Goal: Task Accomplishment & Management: Complete application form

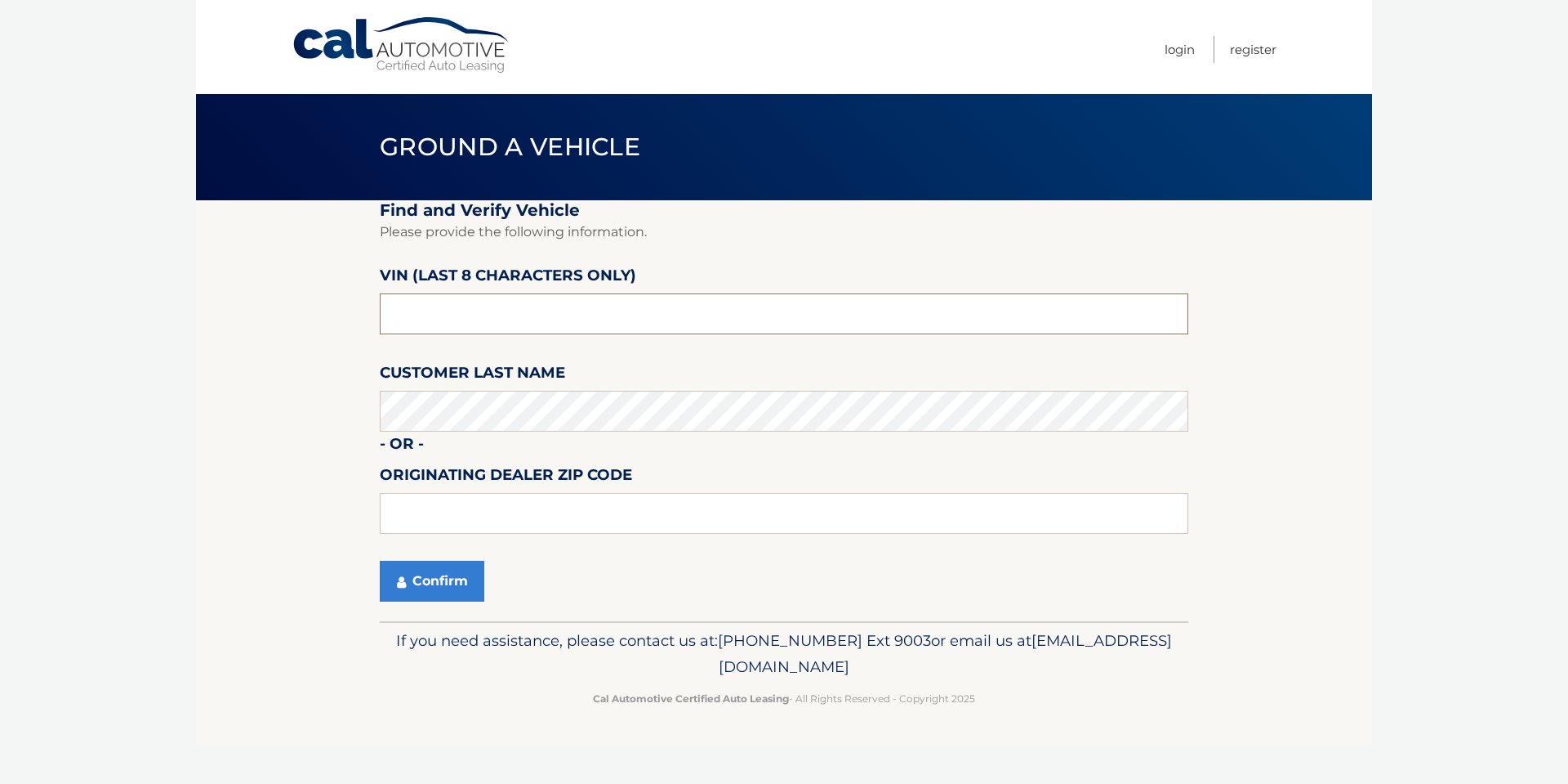
click at [570, 315] on input "text" at bounding box center [784, 314] width 809 height 41
click at [571, 316] on input "text" at bounding box center [784, 314] width 809 height 41
type input "m8633444"
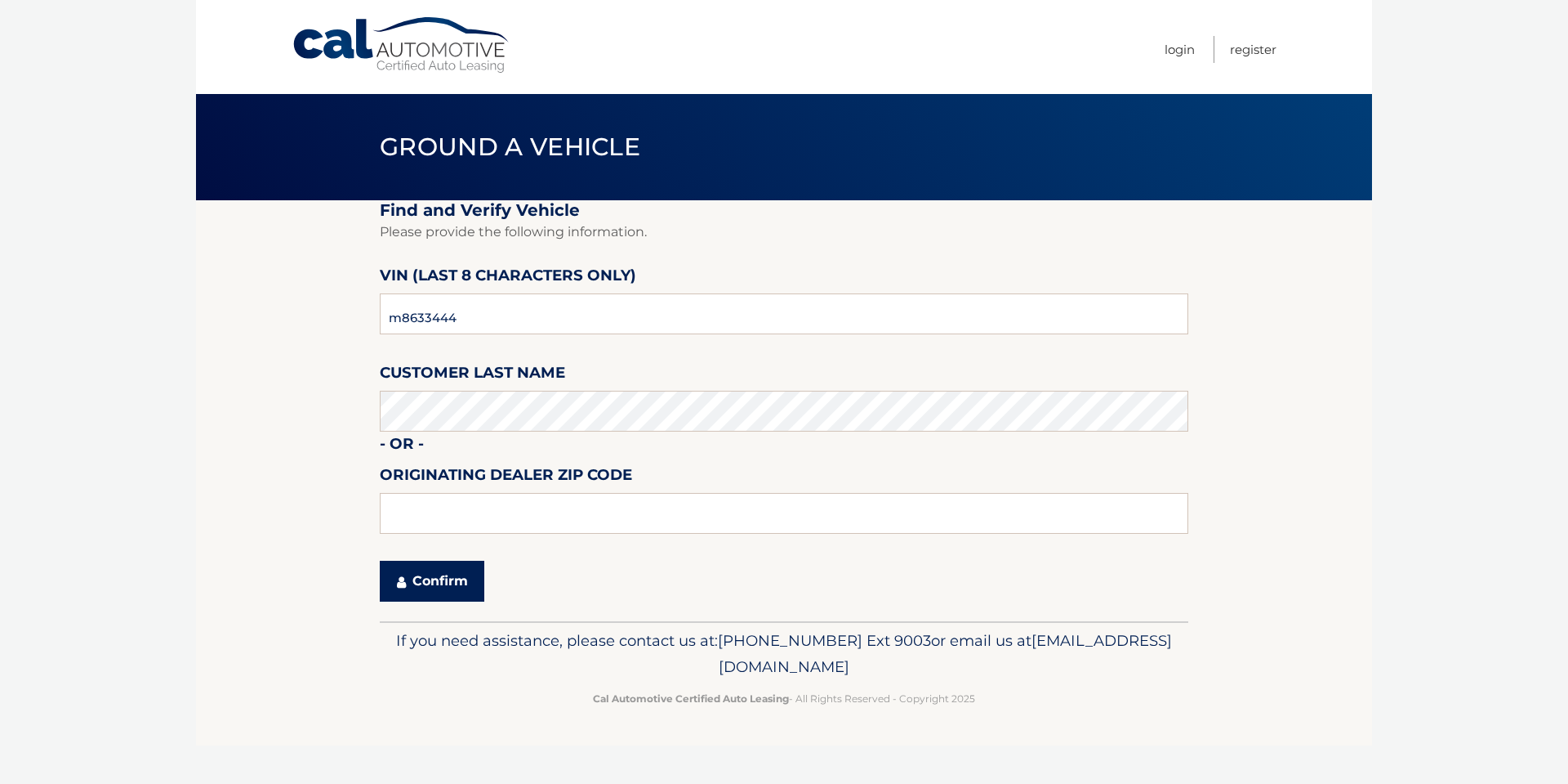
click at [427, 569] on button "Confirm" at bounding box center [432, 581] width 104 height 41
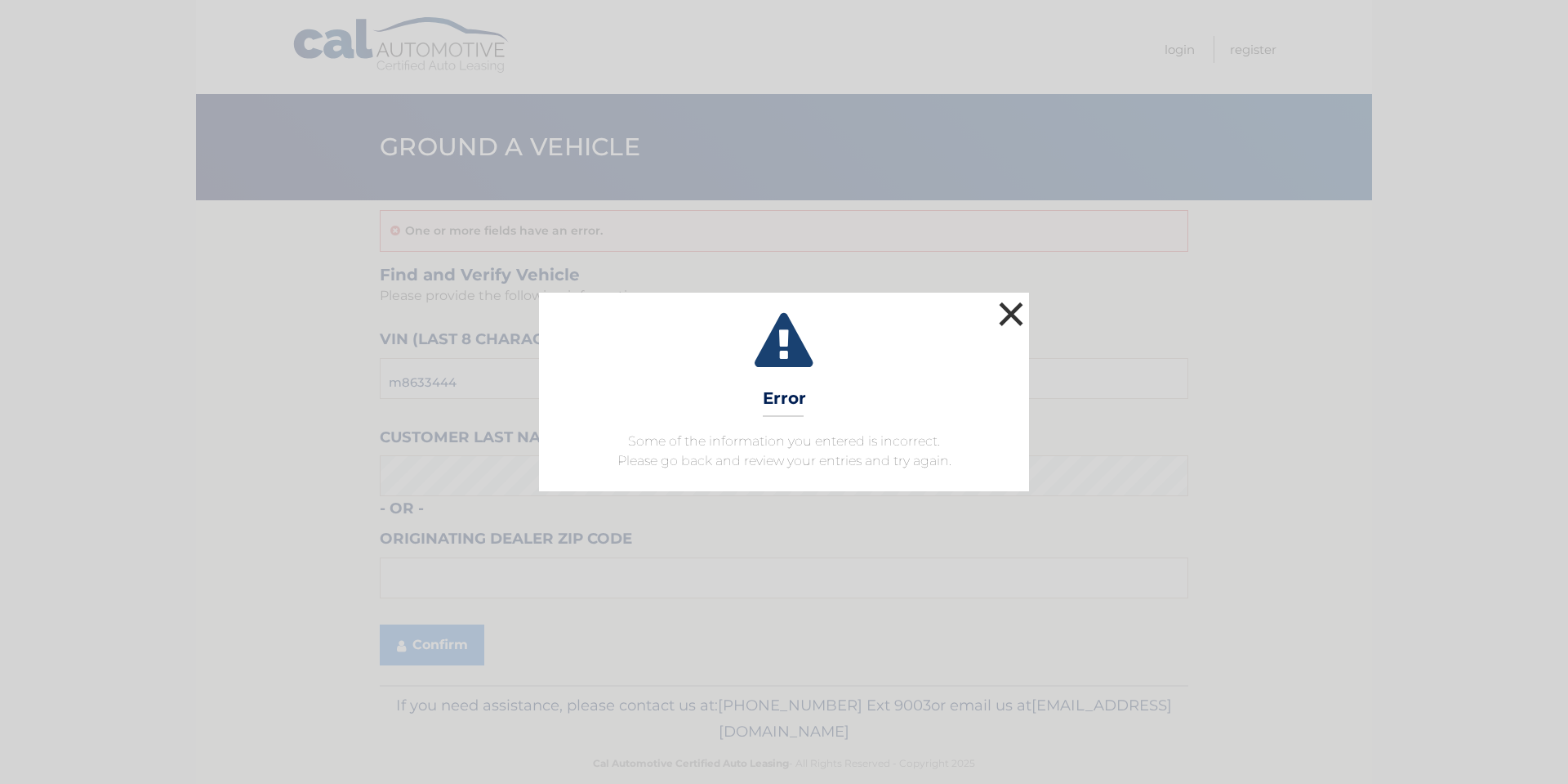
click at [1007, 304] on button "×" at bounding box center [1011, 313] width 32 height 32
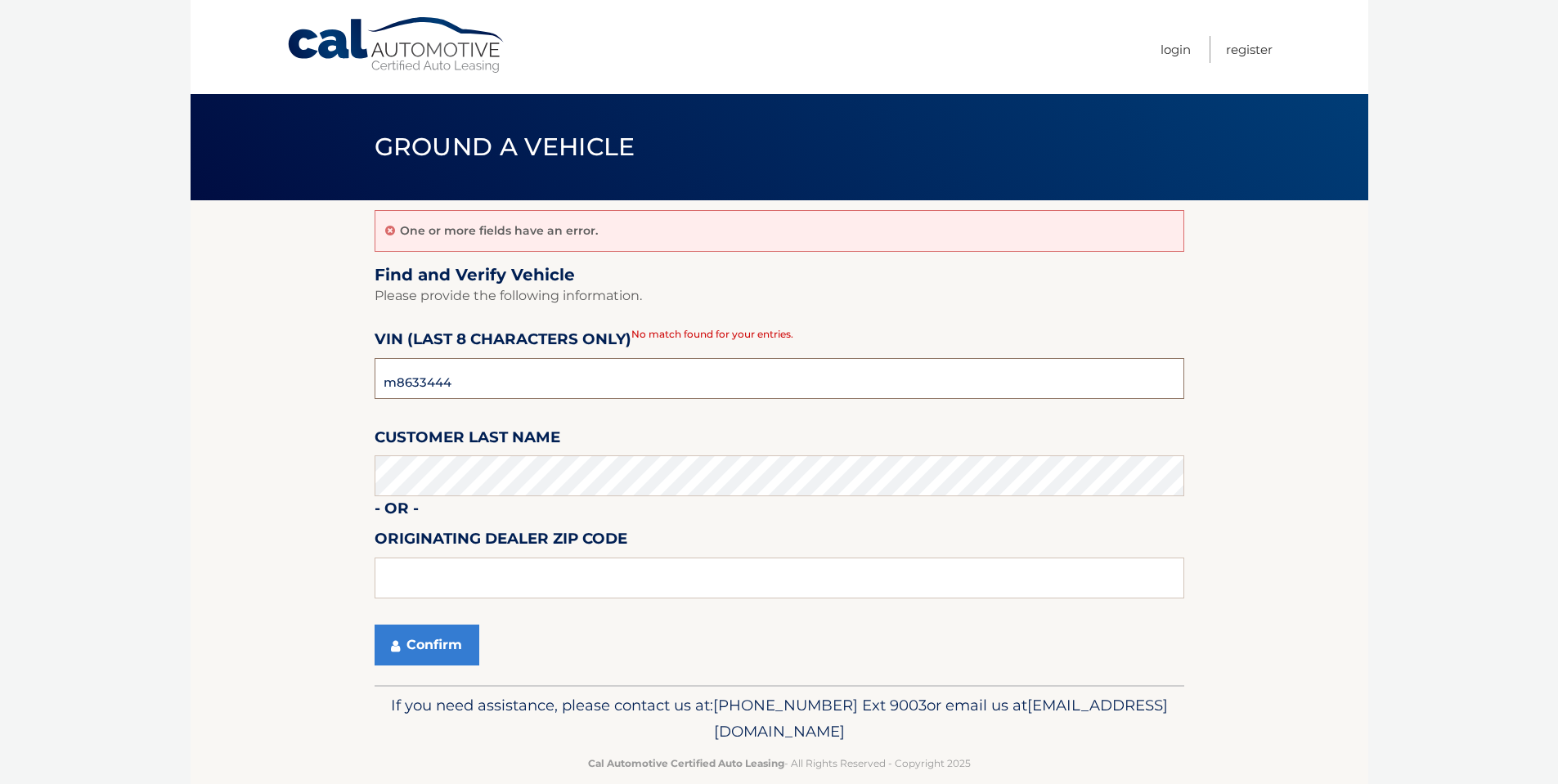
click at [718, 372] on input "m8633444" at bounding box center [779, 379] width 810 height 41
type input "n8633444"
click at [450, 644] on button "Confirm" at bounding box center [427, 645] width 104 height 41
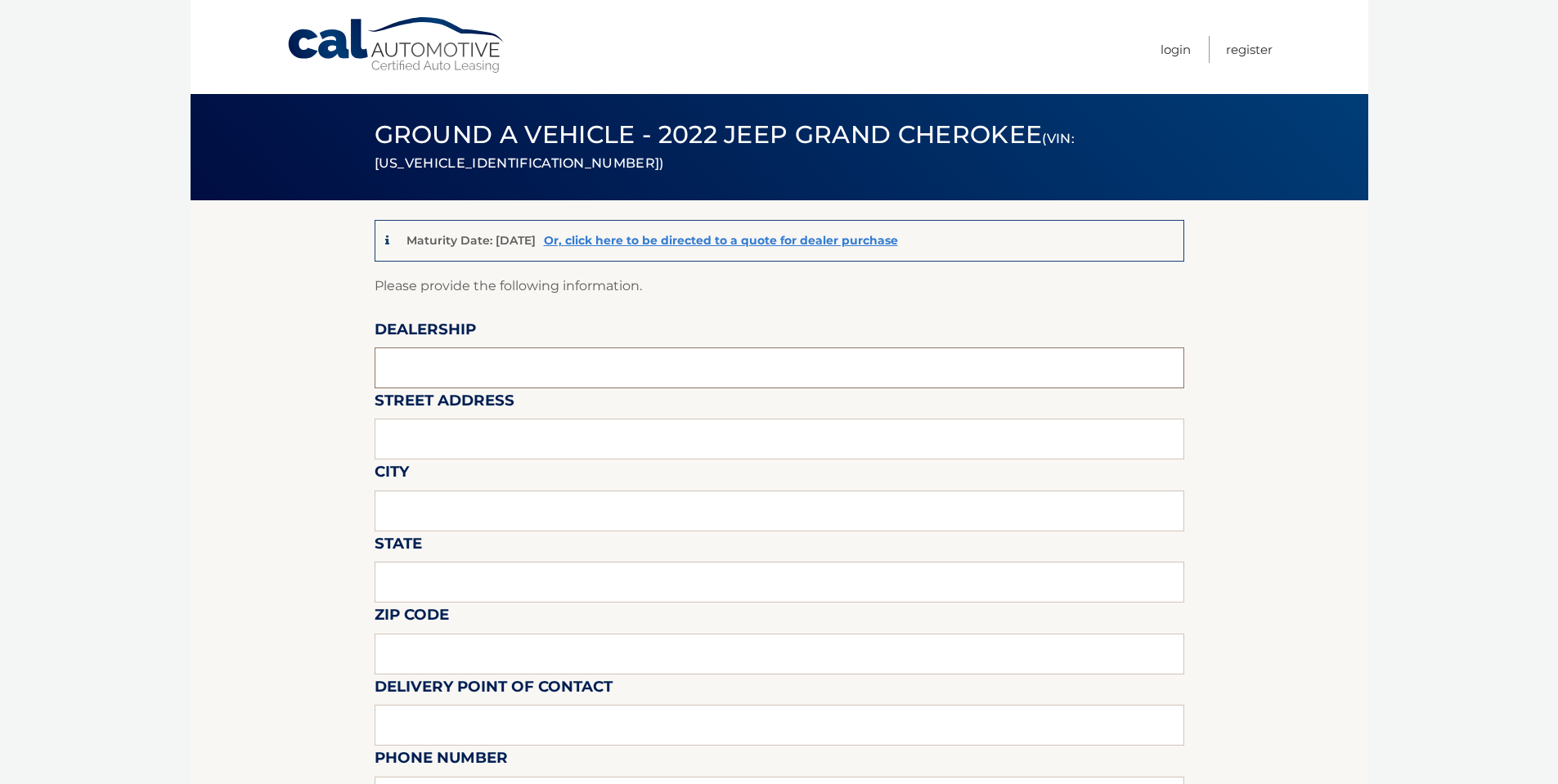
click at [560, 385] on input "text" at bounding box center [779, 368] width 810 height 41
type input "m"
type input "[PERSON_NAME] CDJR OF ACTON"
type input "[STREET_ADDRESS]"
type input "ACTON"
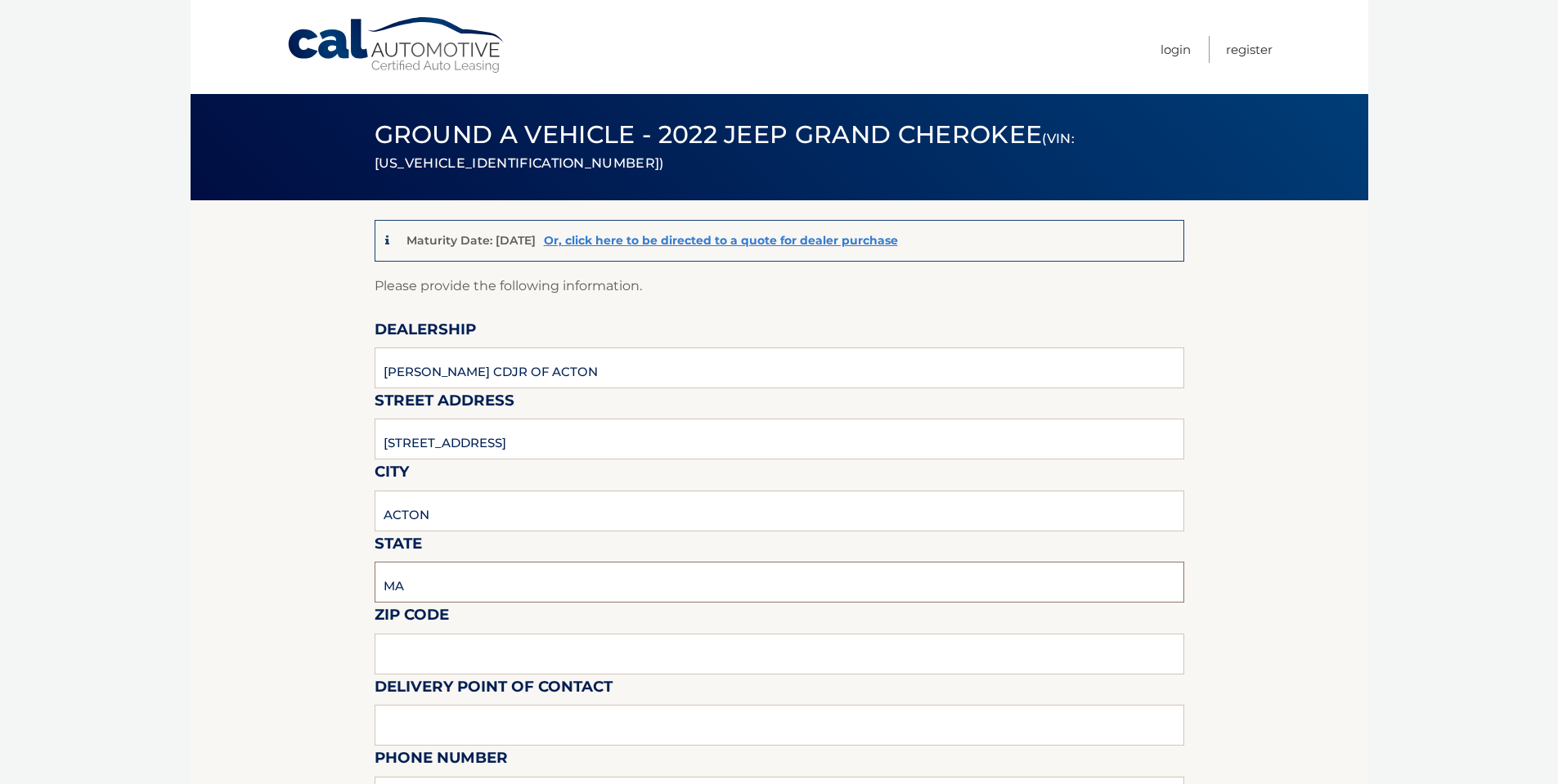
type input "MA"
type input "01720"
type input "HANA DZEBIC"
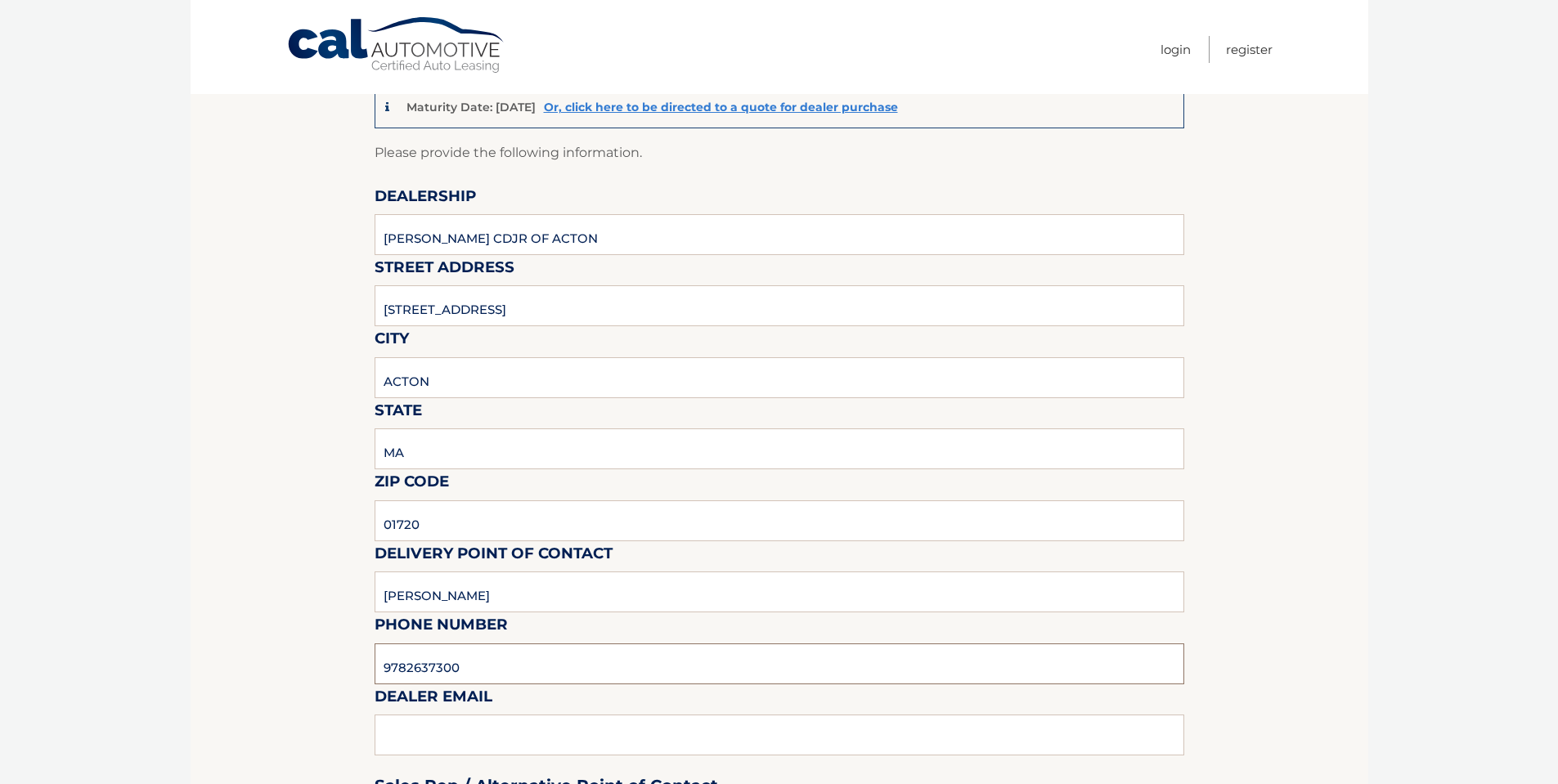
scroll to position [278, 0]
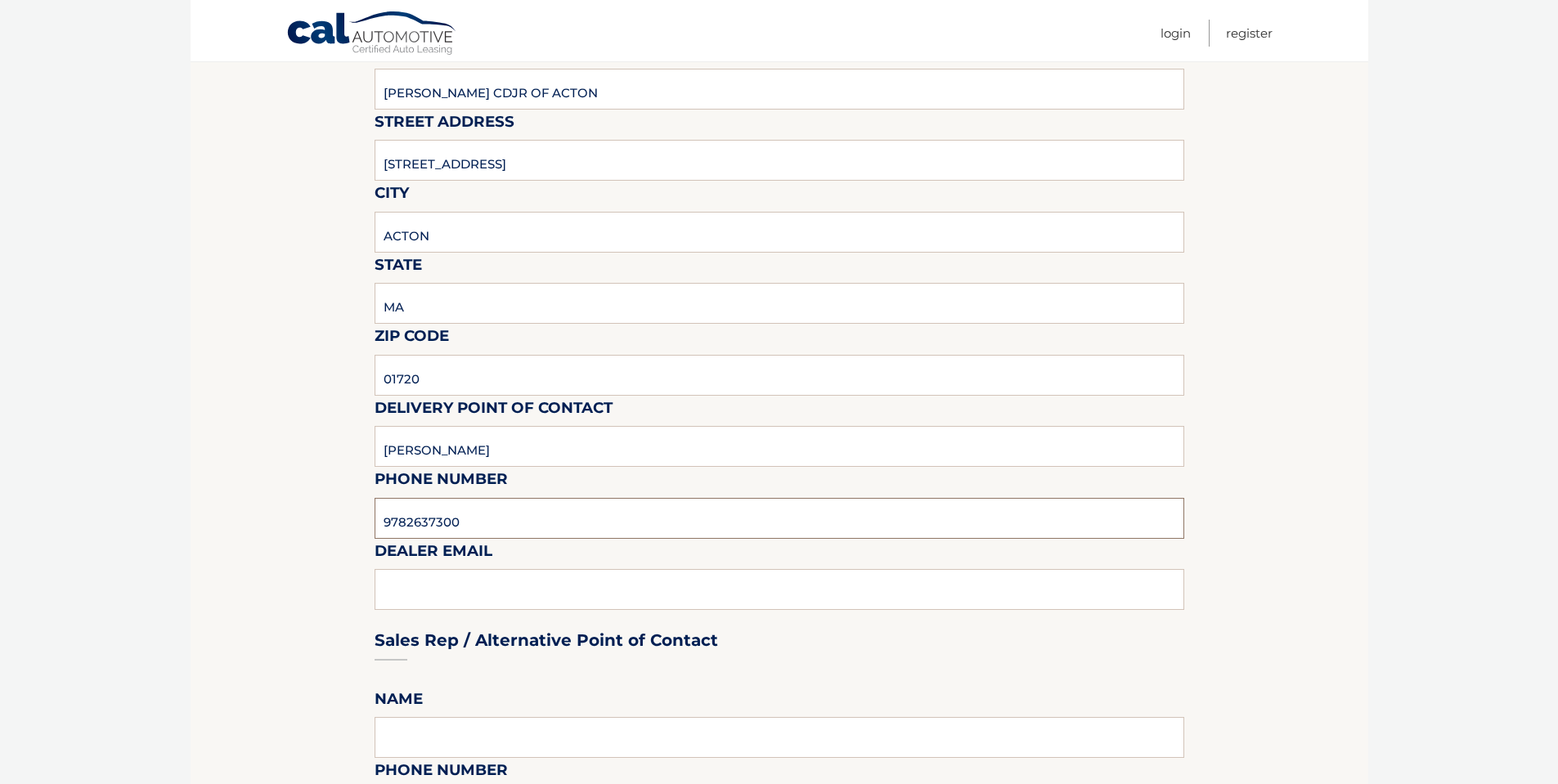
type input "9782637300"
click at [505, 582] on div "Sales Rep / Alternative Point of Contact" at bounding box center [779, 609] width 810 height 115
click at [451, 602] on div "Sales Rep / Alternative Point of Contact" at bounding box center [779, 609] width 810 height 115
click at [412, 597] on div "Sales Rep / Alternative Point of Contact" at bounding box center [779, 609] width 810 height 115
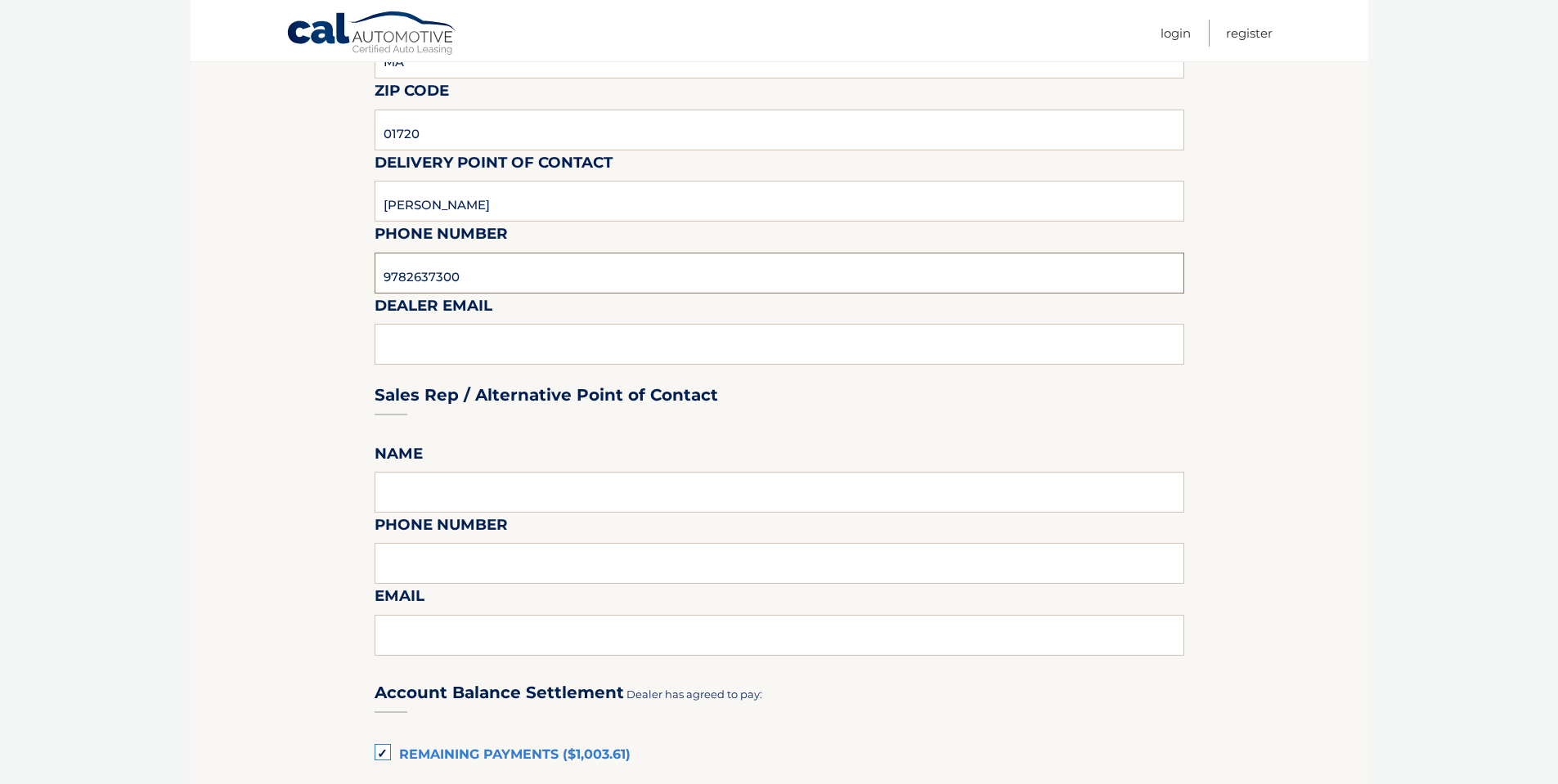
click at [448, 281] on input "9782637300" at bounding box center [779, 273] width 810 height 41
click at [406, 346] on div "Sales Rep / Alternative Point of Contact" at bounding box center [779, 364] width 810 height 115
click at [409, 486] on input "text" at bounding box center [779, 492] width 810 height 41
type input "JADA RYAN"
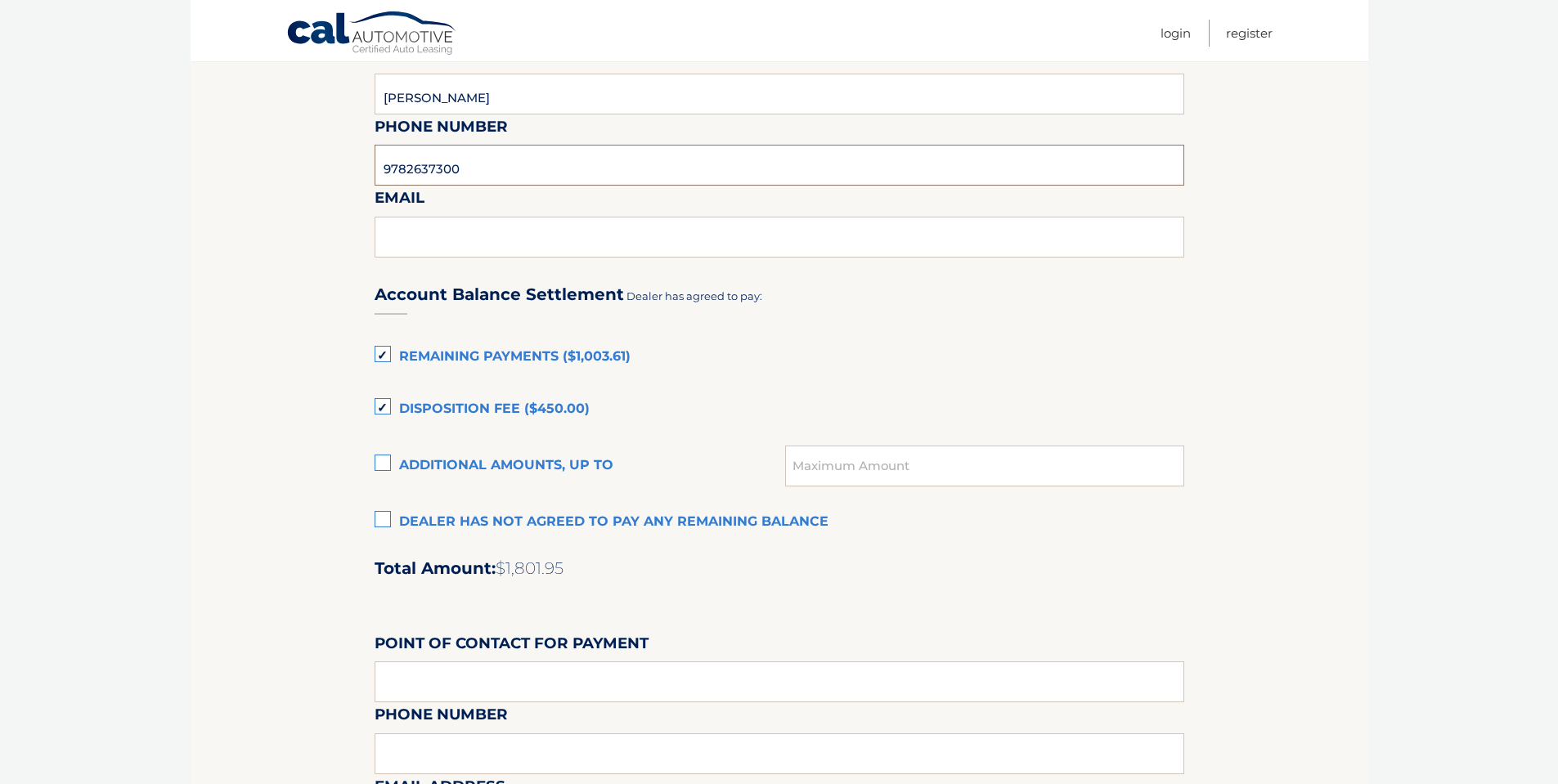
scroll to position [933, 0]
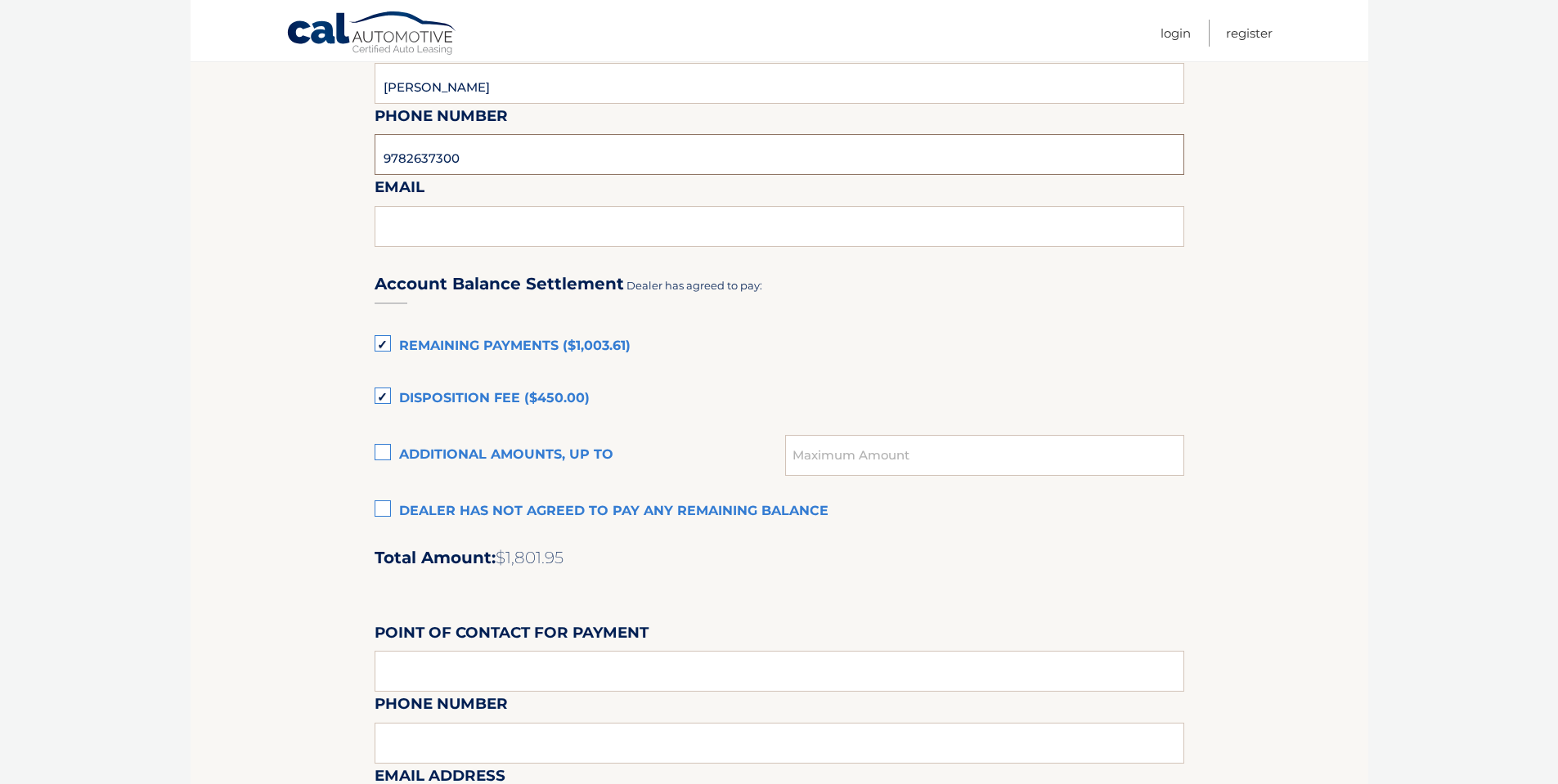
type input "9782637300"
click at [490, 513] on label "Dealer has not agreed to pay any remaining balance" at bounding box center [779, 512] width 810 height 32
click at [0, 0] on input "Dealer has not agreed to pay any remaining balance" at bounding box center [0, 0] width 0 height 0
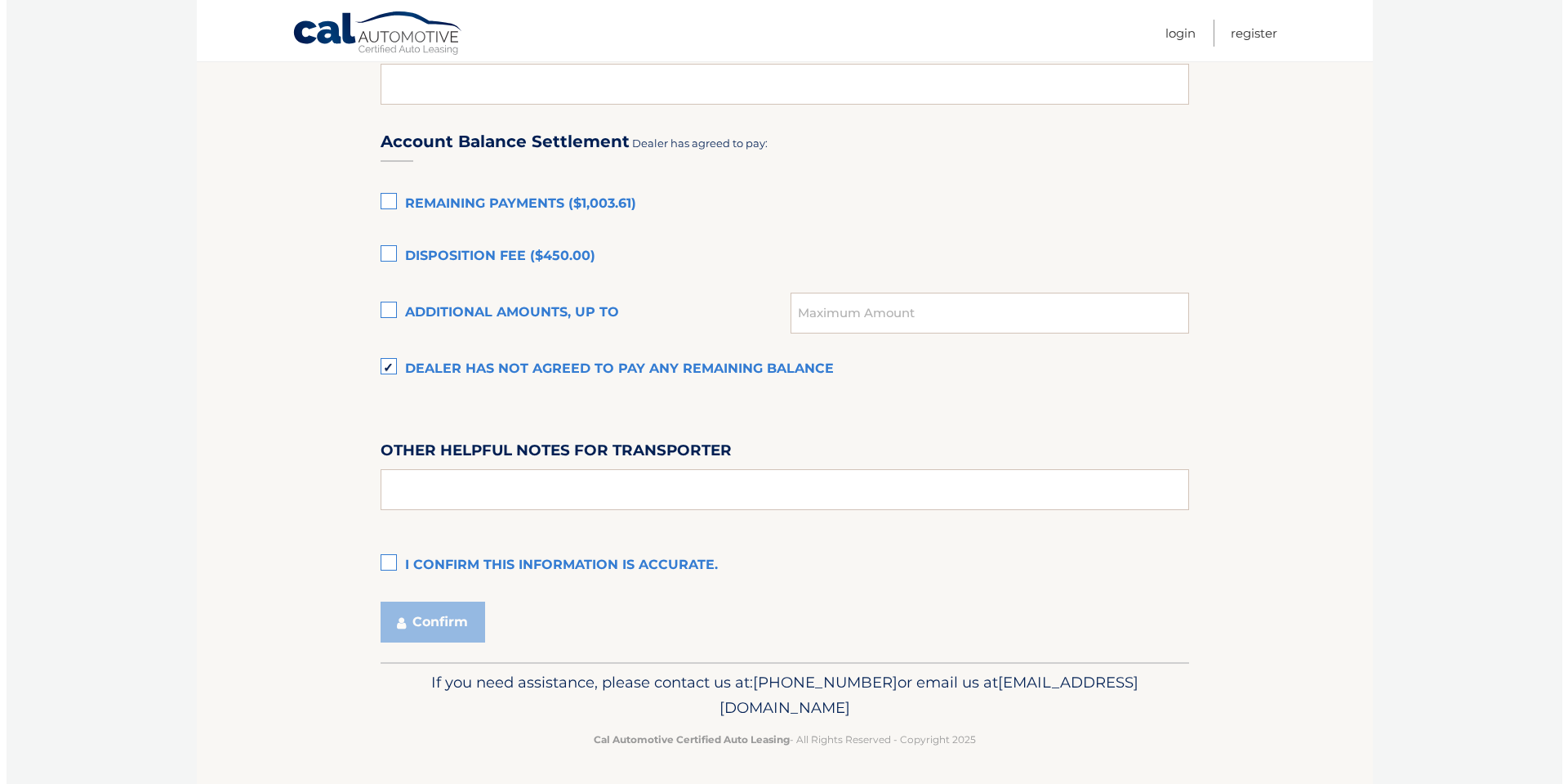
scroll to position [1077, 0]
click at [465, 564] on label "I confirm this information is accurate." at bounding box center [779, 563] width 809 height 32
click at [0, 0] on input "I confirm this information is accurate." at bounding box center [0, 0] width 0 height 0
click at [439, 618] on button "Confirm" at bounding box center [427, 620] width 104 height 41
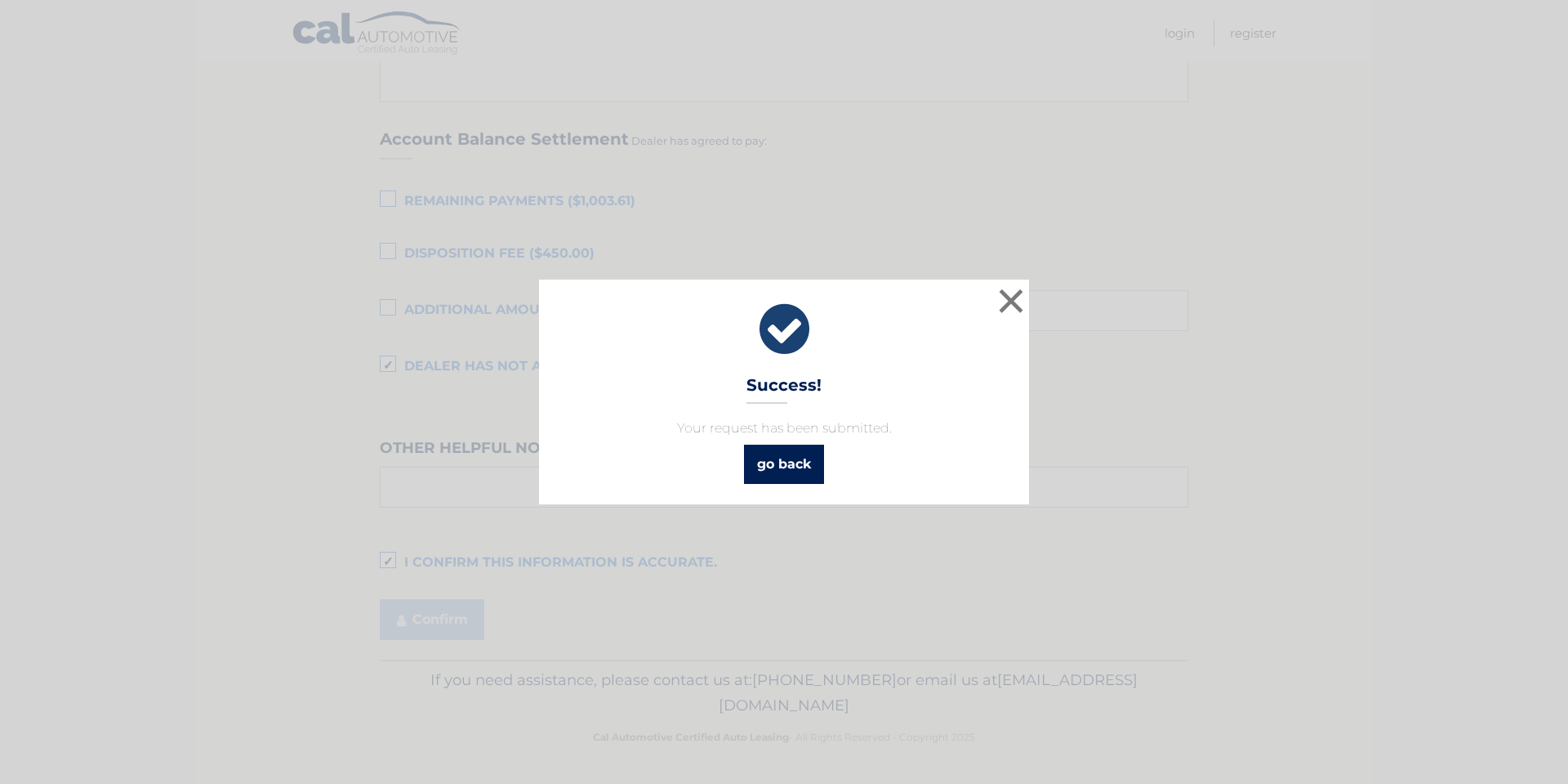
click at [824, 474] on link "go back" at bounding box center [784, 464] width 80 height 39
